Goal: Task Accomplishment & Management: Manage account settings

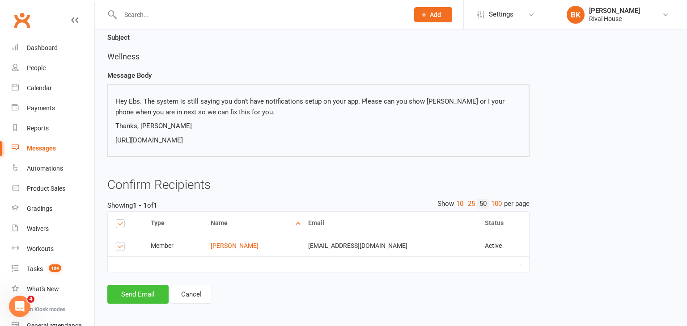
click at [135, 290] on button "Send Email" at bounding box center [137, 294] width 61 height 19
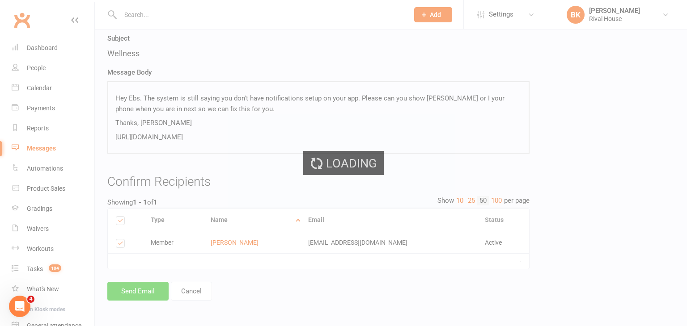
scroll to position [69, 0]
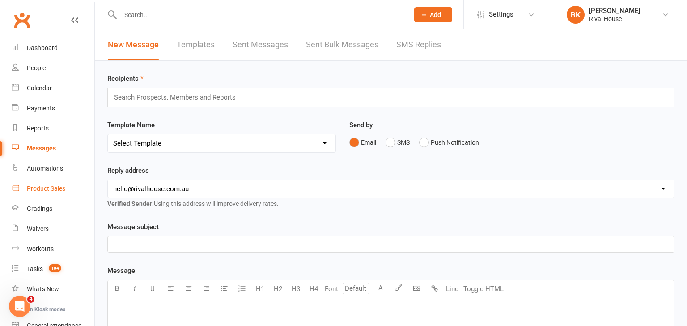
click at [51, 190] on div "Product Sales" at bounding box center [46, 188] width 38 height 7
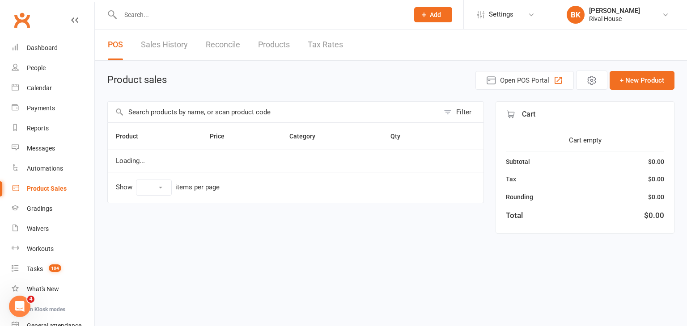
select select "100"
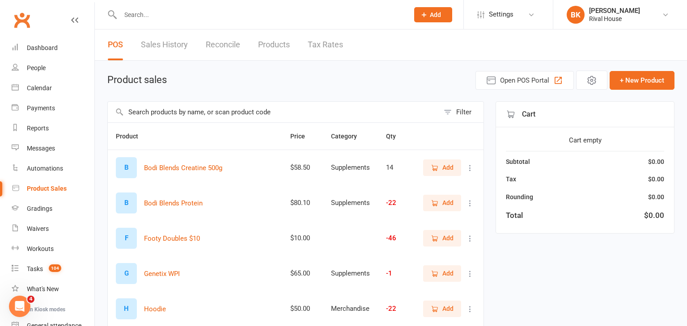
click at [431, 170] on icon "button" at bounding box center [434, 168] width 8 height 8
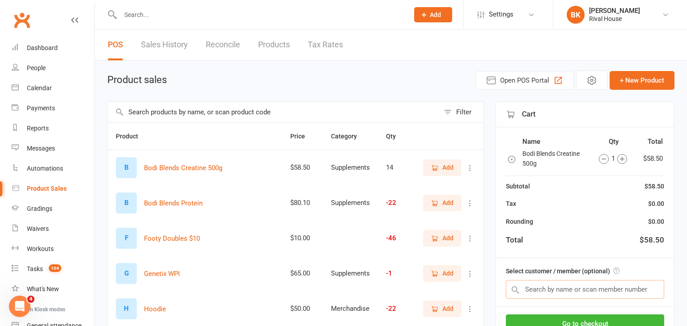
click at [564, 288] on input "text" at bounding box center [585, 289] width 158 height 19
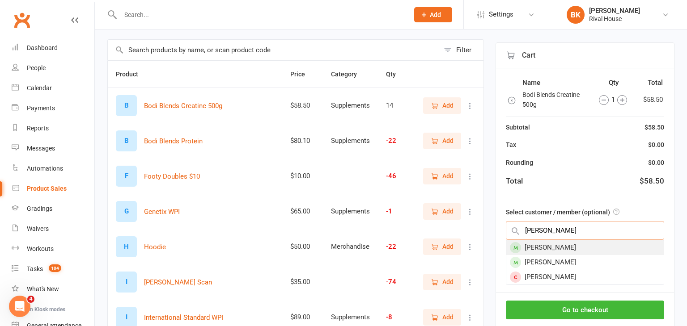
scroll to position [63, 0]
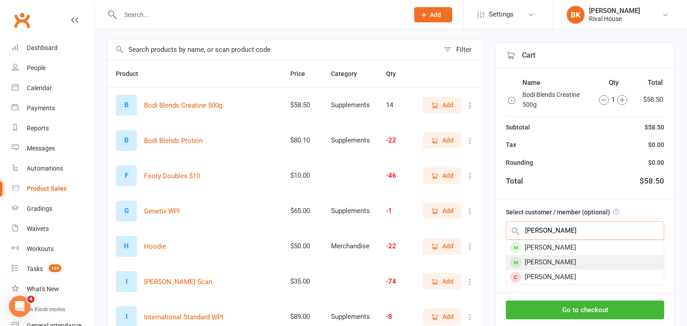
type input "tamara"
click at [568, 259] on div "[PERSON_NAME]" at bounding box center [584, 262] width 157 height 15
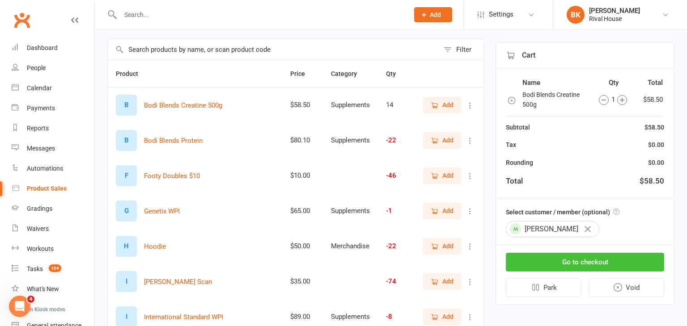
click at [570, 262] on button "Go to checkout" at bounding box center [585, 262] width 158 height 19
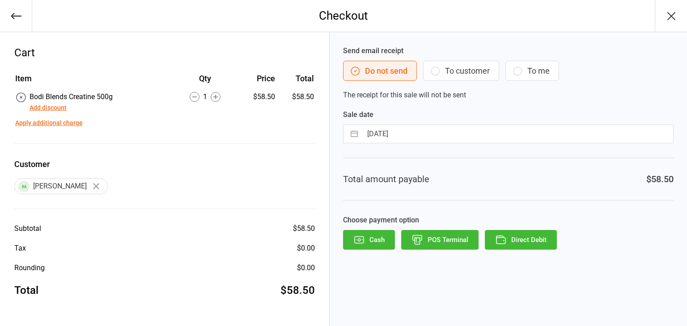
click at [538, 237] on button "Direct Debit" at bounding box center [521, 240] width 72 height 20
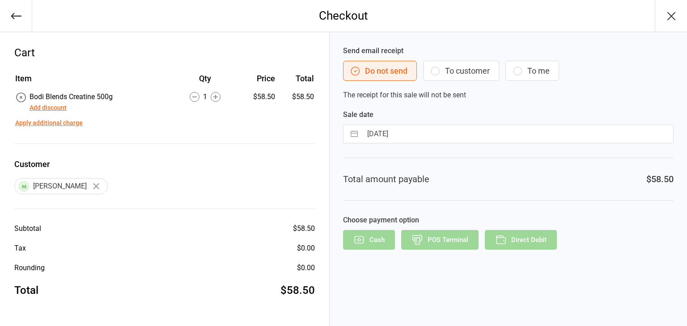
click at [538, 237] on div "Cash POS Terminal Direct Debit" at bounding box center [508, 240] width 330 height 20
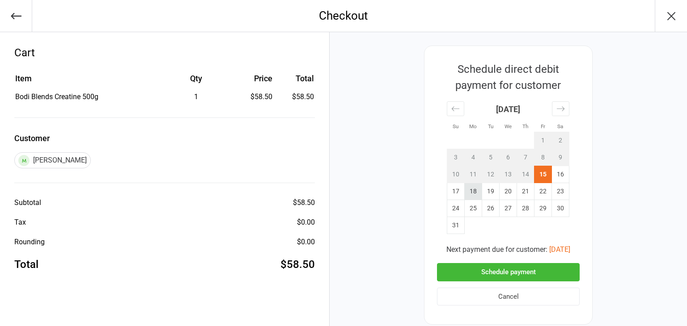
click at [471, 197] on td "18" at bounding box center [472, 191] width 17 height 17
click at [502, 276] on button "Schedule payment" at bounding box center [508, 272] width 143 height 18
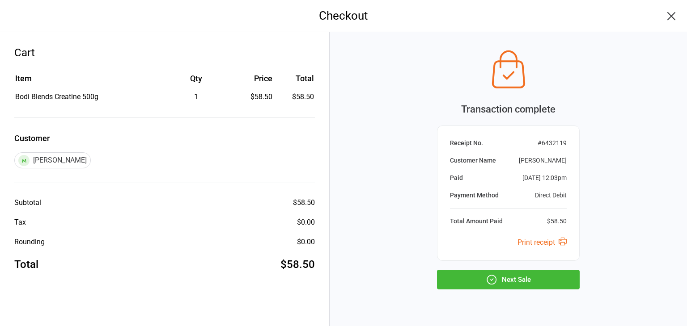
click at [670, 16] on icon "button" at bounding box center [670, 16] width 7 height 7
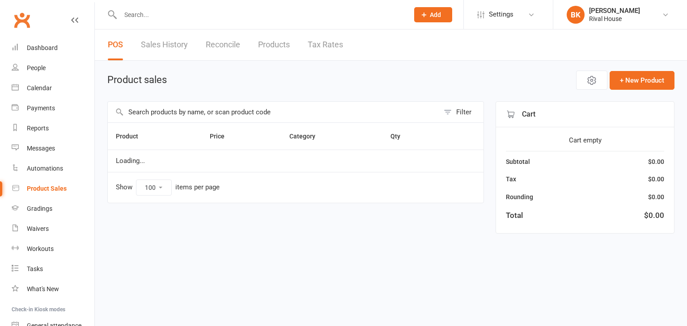
select select "100"
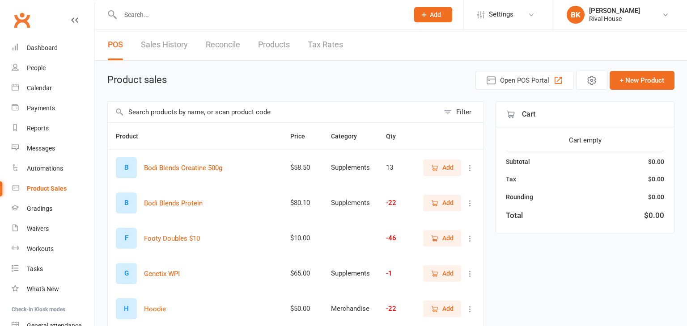
click at [194, 9] on input "text" at bounding box center [260, 14] width 285 height 13
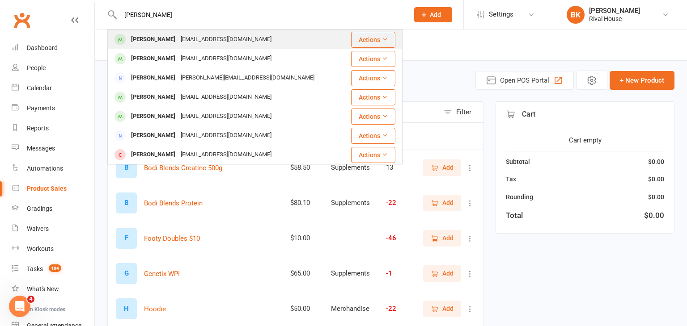
type input "penny"
click at [148, 39] on div "Penny Musumeci" at bounding box center [153, 39] width 50 height 13
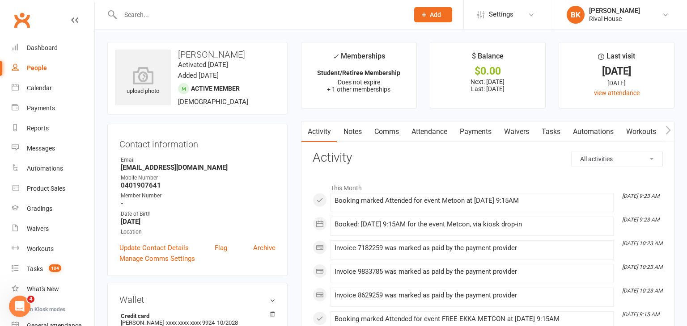
click at [479, 128] on link "Payments" at bounding box center [475, 132] width 44 height 21
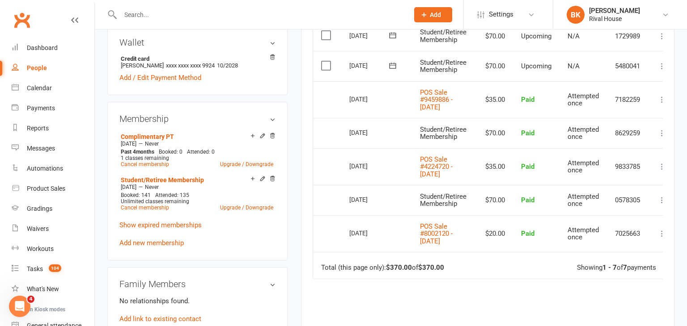
scroll to position [251, 0]
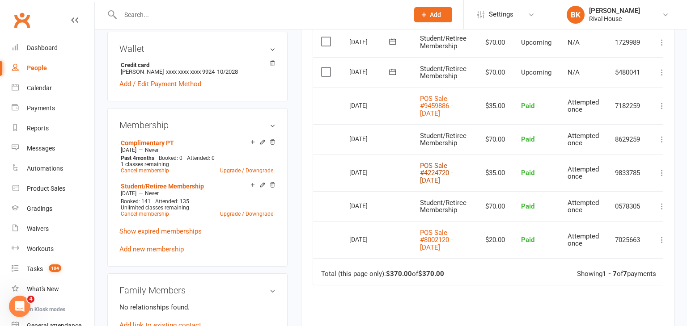
click at [439, 179] on link "POS Sale #4224720 - July 31, 2025" at bounding box center [436, 173] width 33 height 23
click at [430, 110] on link "POS Sale #9459886 - August 01, 2025" at bounding box center [436, 106] width 33 height 23
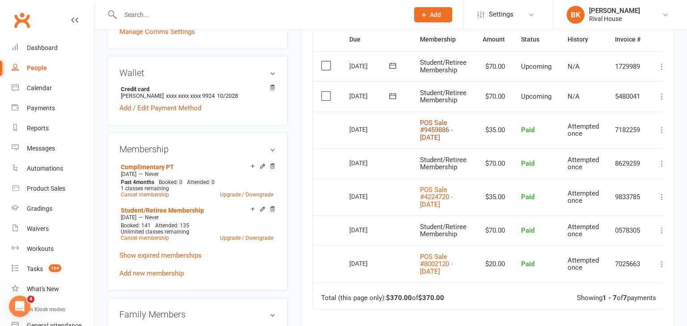
scroll to position [224, 0]
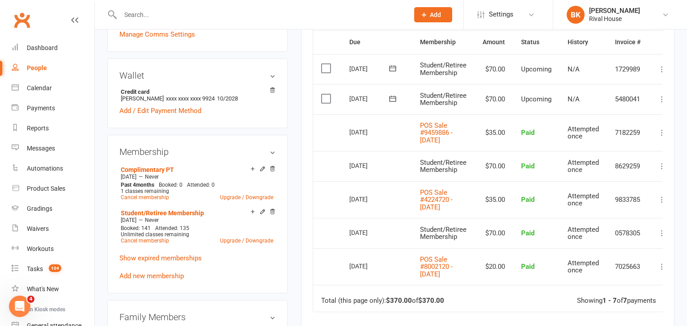
click at [661, 101] on icon at bounding box center [661, 99] width 9 height 9
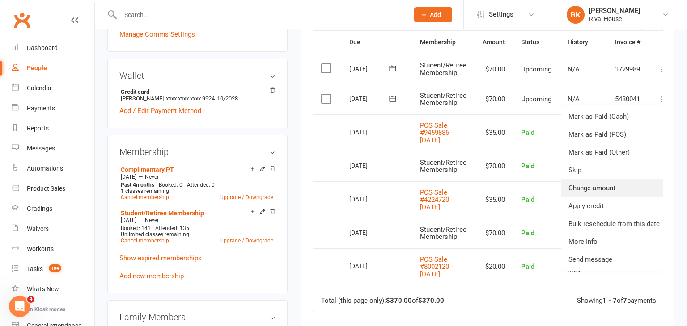
click at [597, 182] on link "Change amount" at bounding box center [613, 188] width 105 height 18
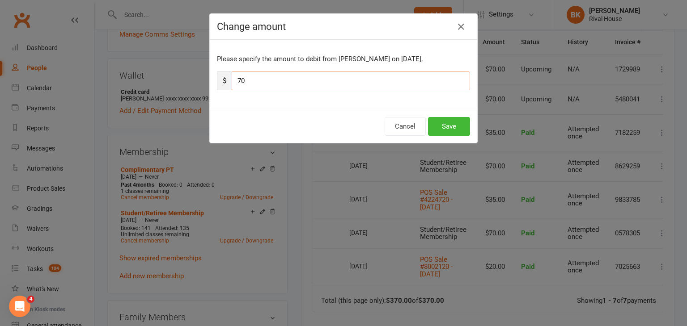
click at [287, 83] on input "70" at bounding box center [351, 81] width 238 height 19
type input "7"
type input "35"
click at [442, 128] on button "Save" at bounding box center [449, 126] width 42 height 19
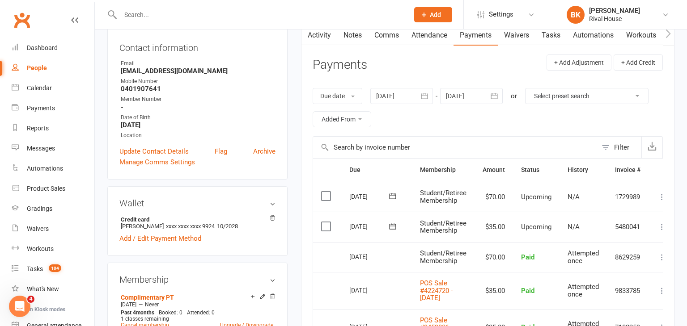
scroll to position [93, 0]
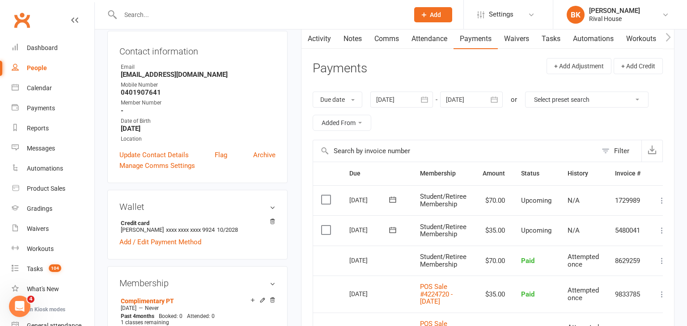
click at [355, 43] on link "Notes" at bounding box center [352, 39] width 31 height 21
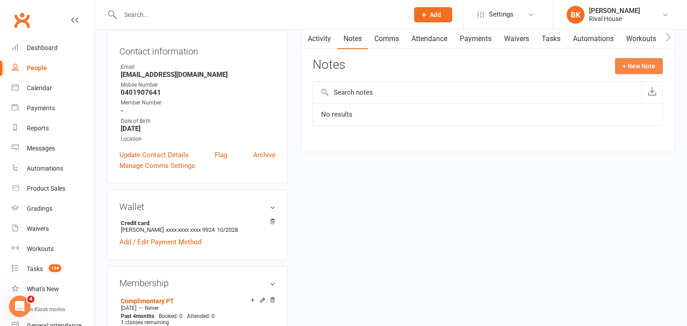
click at [626, 64] on button "+ New Note" at bounding box center [639, 66] width 48 height 16
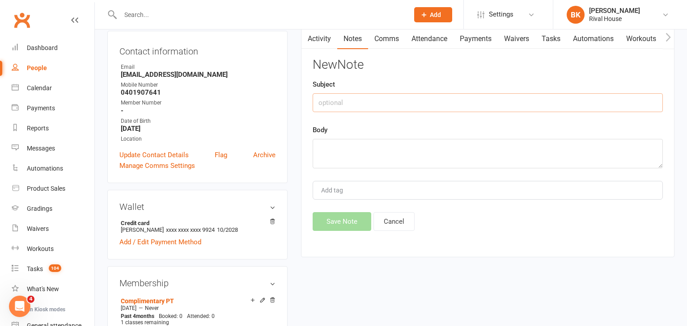
click at [329, 109] on input "text" at bounding box center [487, 102] width 350 height 19
type input "25/08"
click at [329, 144] on textarea at bounding box center [487, 154] width 350 height 30
type textarea "Redcuced"
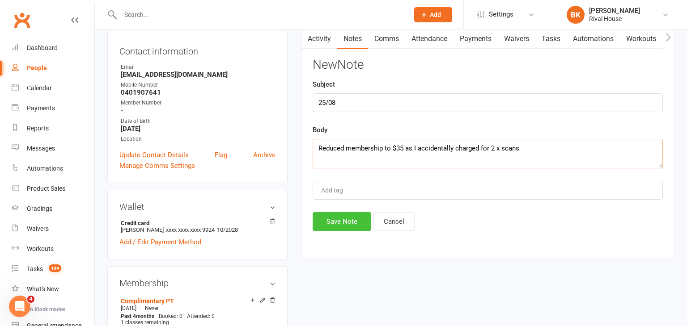
type textarea "Reduced membership to $35 as I accidentally charged for 2 x scans"
click at [342, 226] on button "Save Note" at bounding box center [341, 221] width 59 height 19
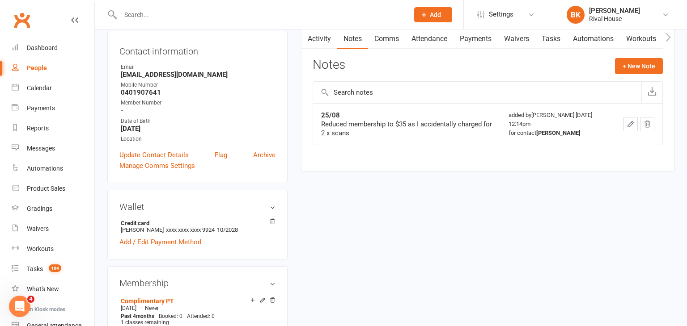
click at [320, 39] on link "Activity" at bounding box center [319, 39] width 36 height 21
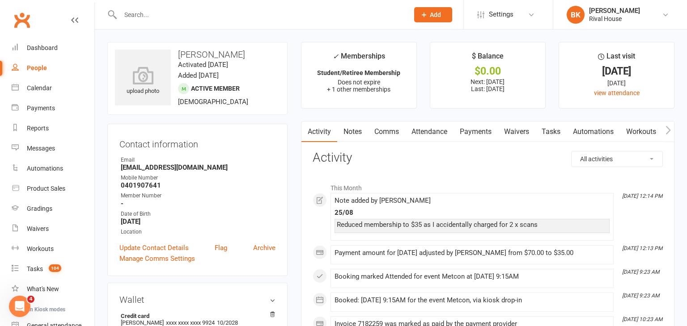
click at [479, 134] on link "Payments" at bounding box center [475, 132] width 44 height 21
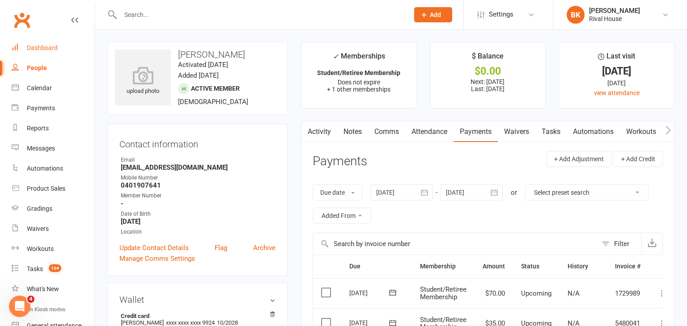
click at [44, 46] on div "Dashboard" at bounding box center [42, 47] width 31 height 7
